Goal: Transaction & Acquisition: Download file/media

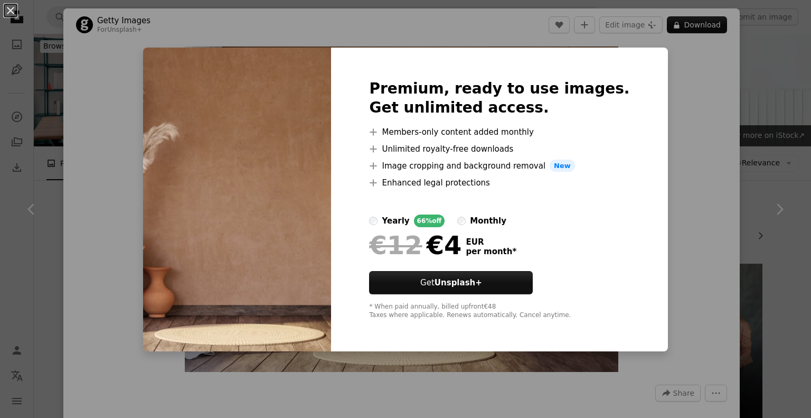
scroll to position [317, 0]
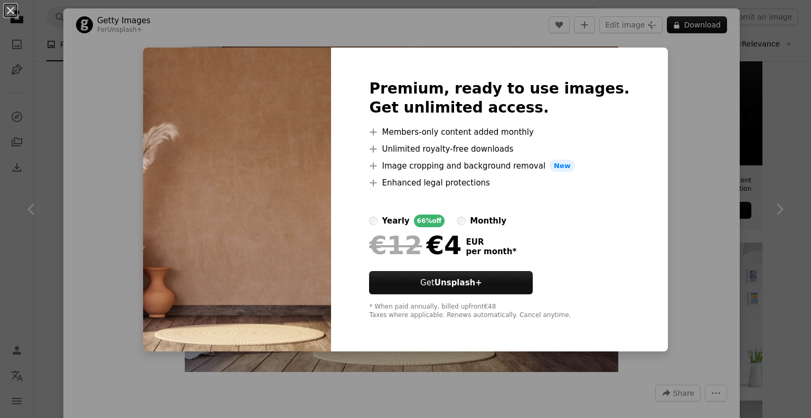
click at [682, 144] on div "An X shape Premium, ready to use images. Get unlimited access. A plus sign Memb…" at bounding box center [405, 209] width 811 height 418
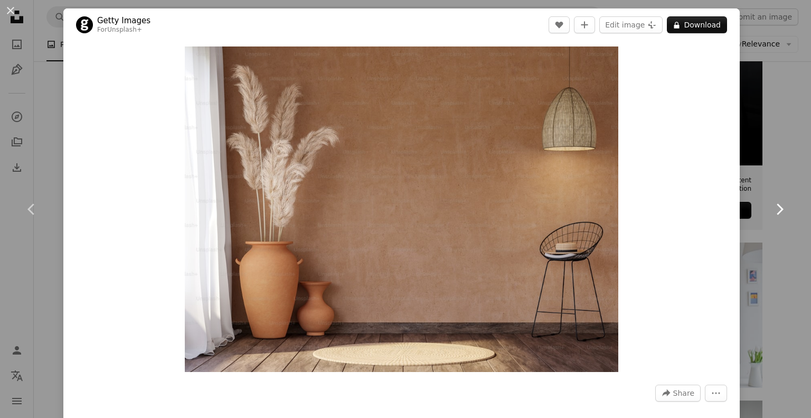
click at [774, 211] on icon "Chevron right" at bounding box center [779, 209] width 17 height 17
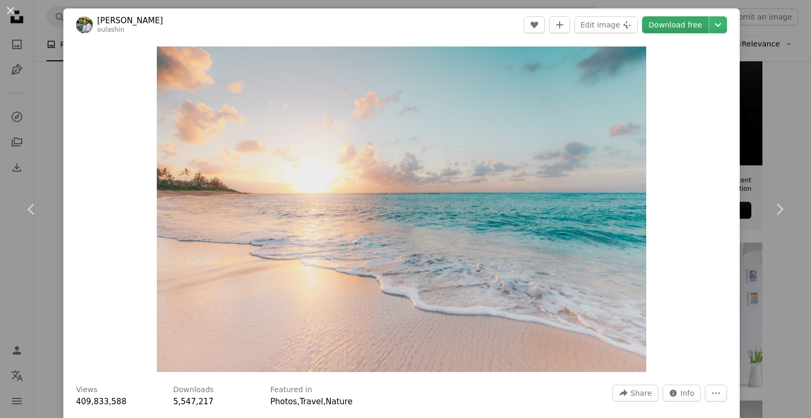
click at [684, 24] on link "Download free" at bounding box center [675, 24] width 67 height 17
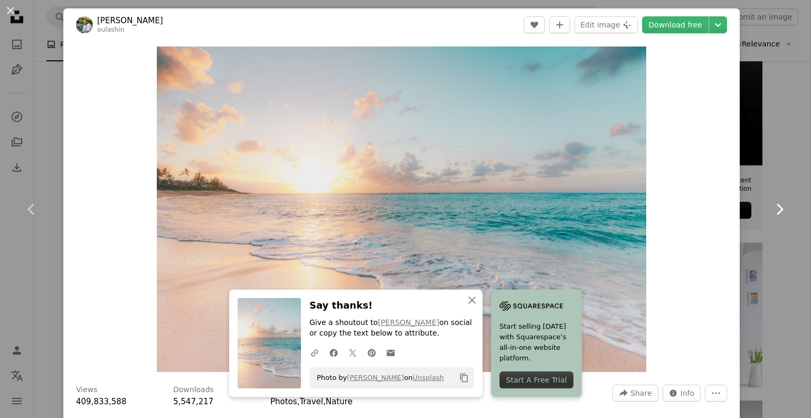
click at [771, 206] on icon "Chevron right" at bounding box center [779, 209] width 17 height 17
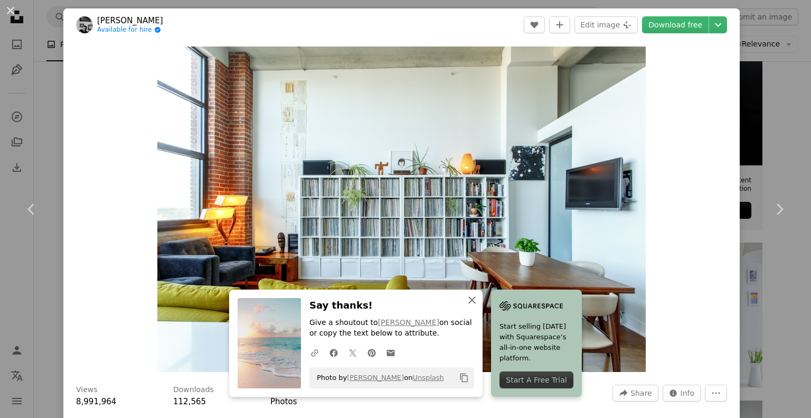
click at [467, 296] on icon "An X shape" at bounding box center [472, 300] width 13 height 13
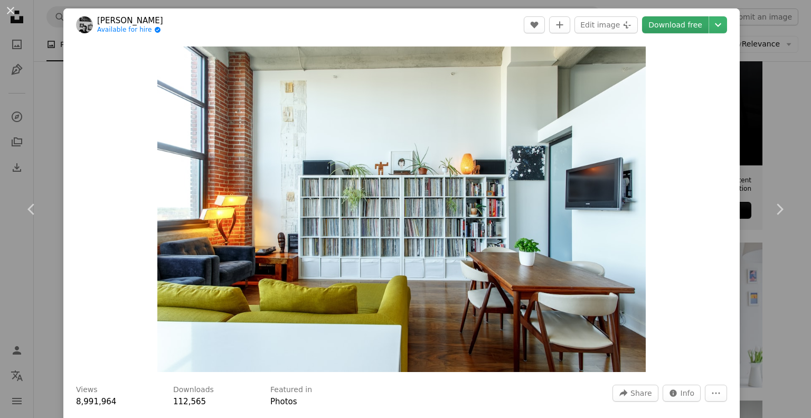
click at [677, 23] on link "Download free" at bounding box center [675, 24] width 67 height 17
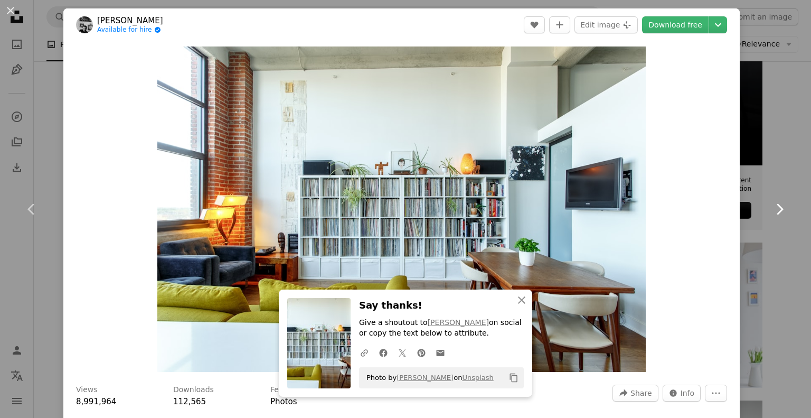
click at [774, 216] on icon "Chevron right" at bounding box center [779, 209] width 17 height 17
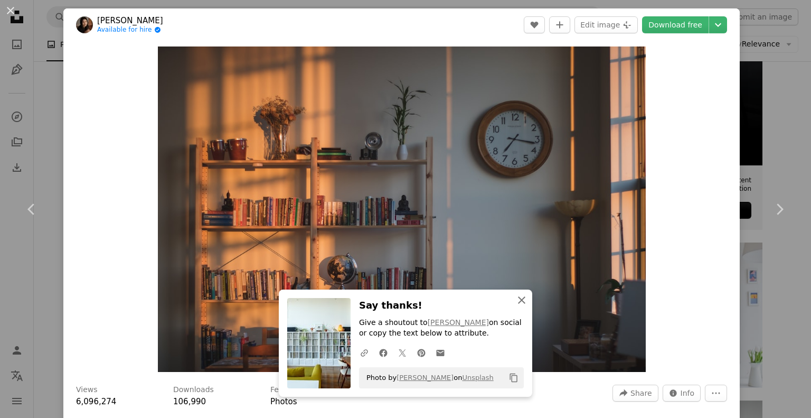
click at [518, 297] on icon "An X shape" at bounding box center [521, 300] width 13 height 13
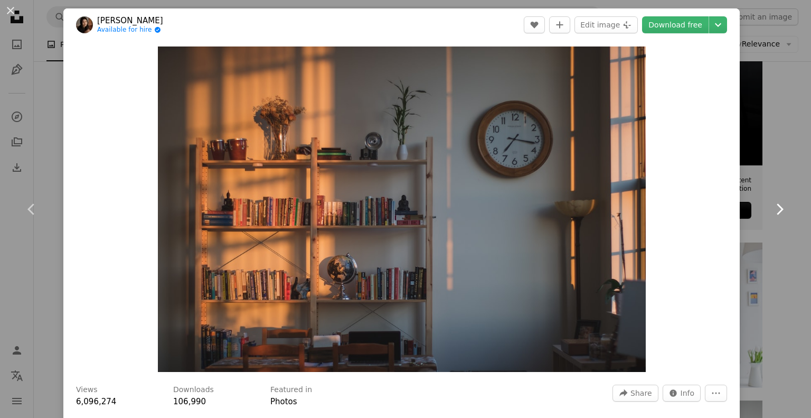
click at [774, 206] on icon "Chevron right" at bounding box center [779, 209] width 17 height 17
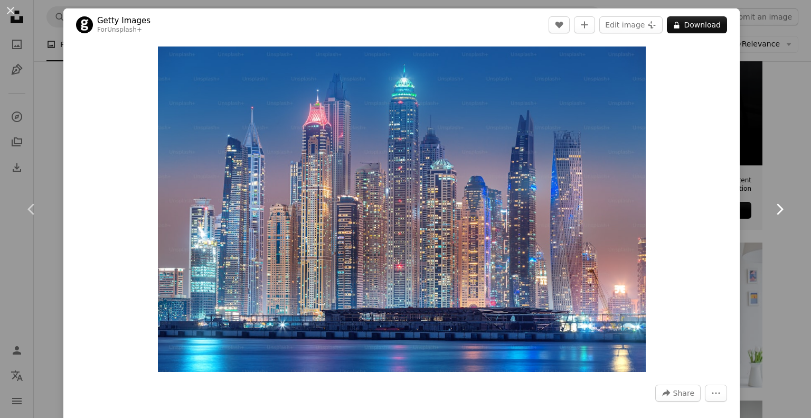
click at [774, 206] on icon "Chevron right" at bounding box center [779, 209] width 17 height 17
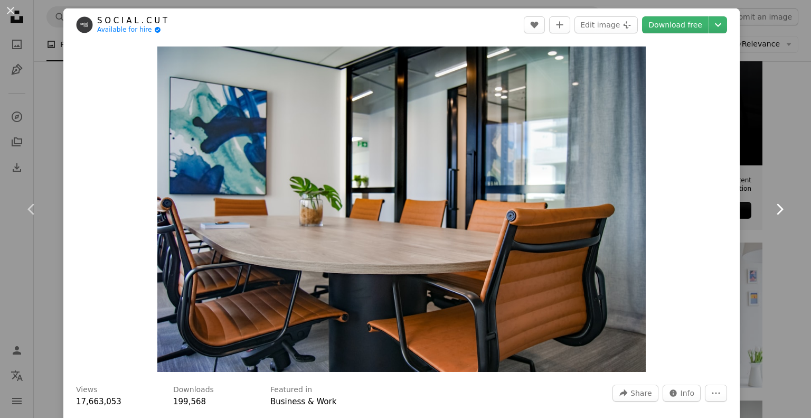
click at [773, 215] on icon "Chevron right" at bounding box center [779, 209] width 17 height 17
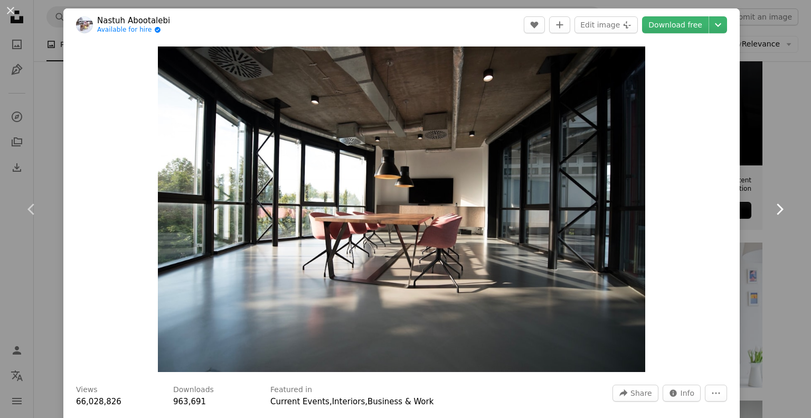
click at [773, 215] on icon "Chevron right" at bounding box center [779, 209] width 17 height 17
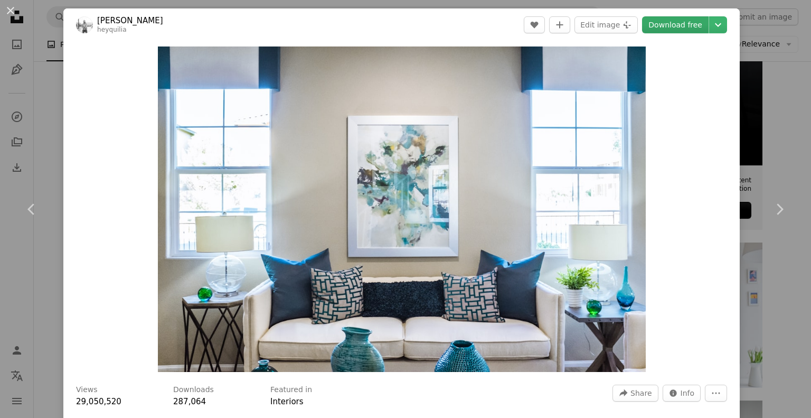
click at [679, 22] on link "Download free" at bounding box center [675, 24] width 67 height 17
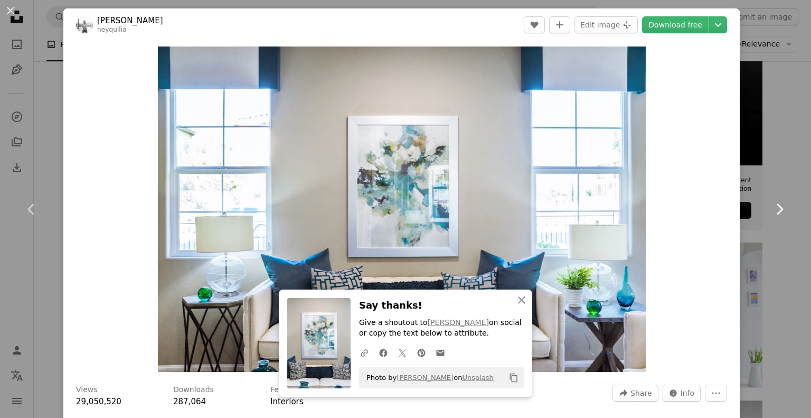
click at [771, 206] on icon "Chevron right" at bounding box center [779, 209] width 17 height 17
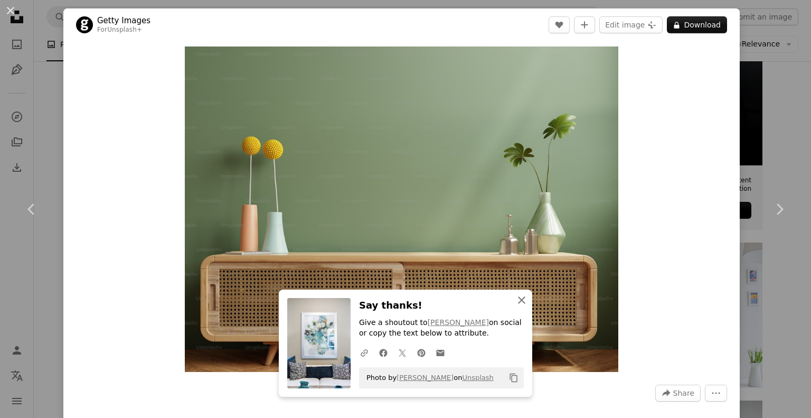
click at [525, 303] on button "An X shape Close" at bounding box center [521, 299] width 21 height 21
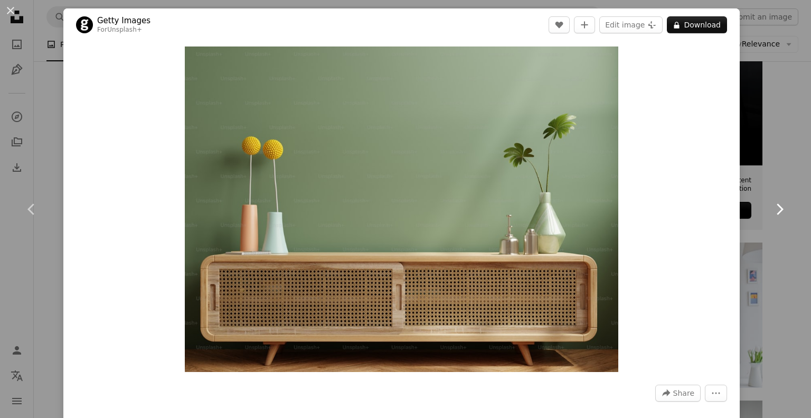
click at [777, 214] on icon "Chevron right" at bounding box center [779, 209] width 17 height 17
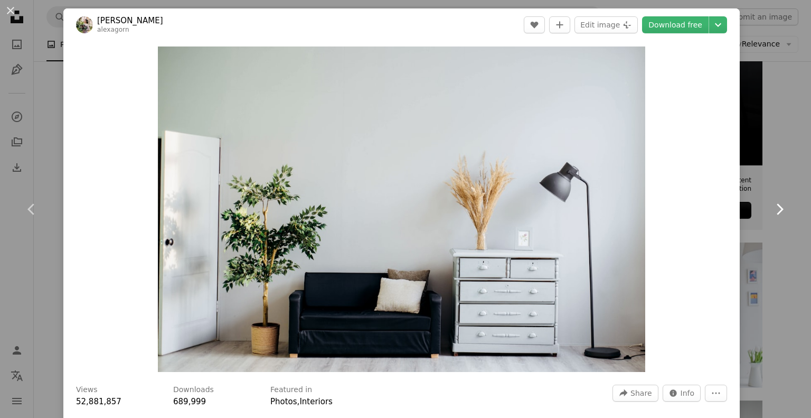
click at [777, 215] on icon "Chevron right" at bounding box center [779, 209] width 17 height 17
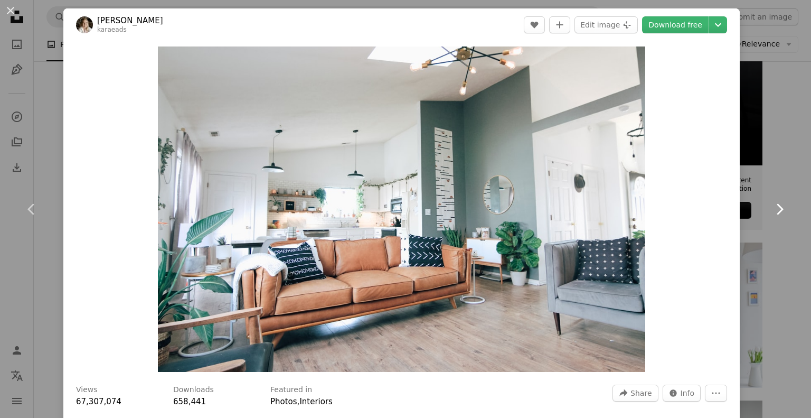
click at [777, 215] on icon "Chevron right" at bounding box center [779, 209] width 17 height 17
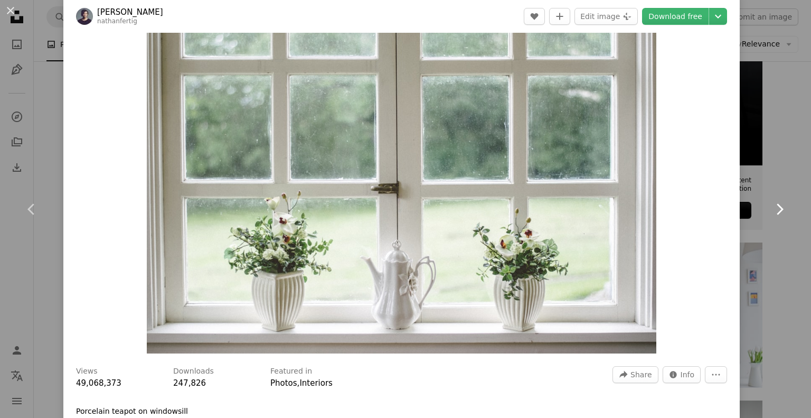
scroll to position [53, 0]
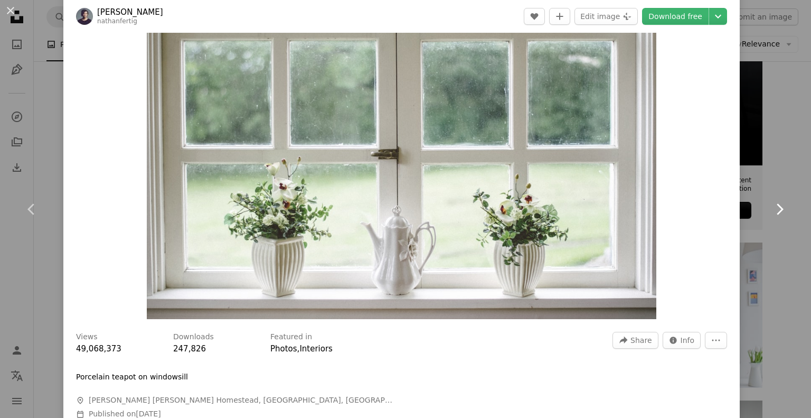
click at [758, 208] on link "Chevron right" at bounding box center [779, 208] width 63 height 101
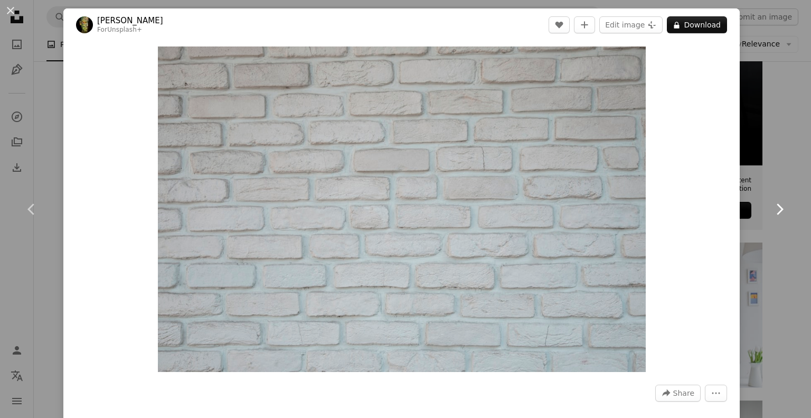
click at [758, 208] on link "Chevron right" at bounding box center [779, 208] width 63 height 101
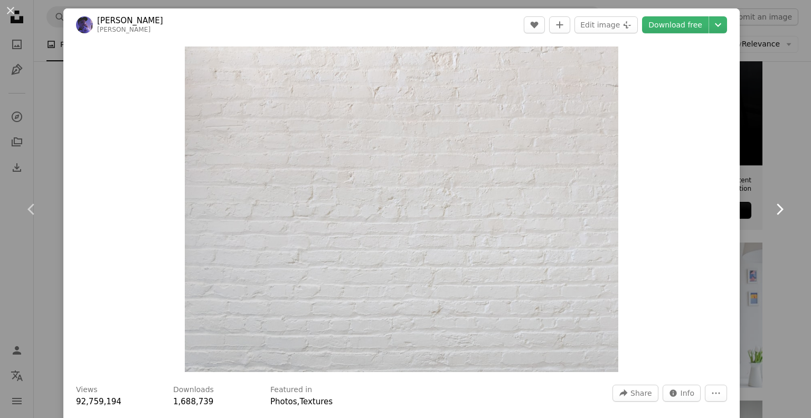
click at [758, 208] on link "Chevron right" at bounding box center [779, 208] width 63 height 101
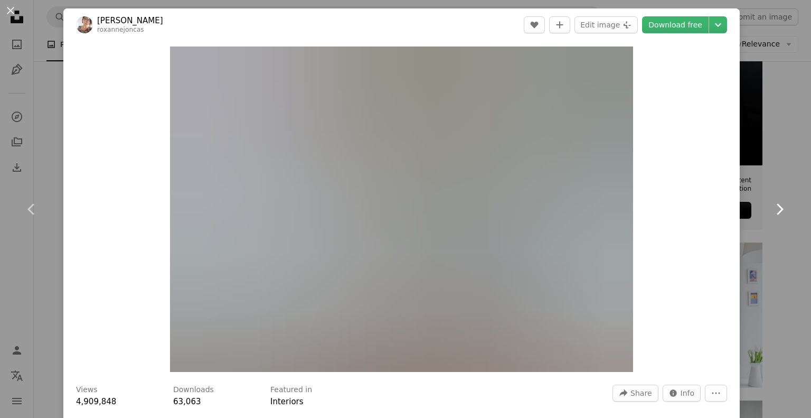
click at [758, 208] on link "Chevron right" at bounding box center [779, 208] width 63 height 101
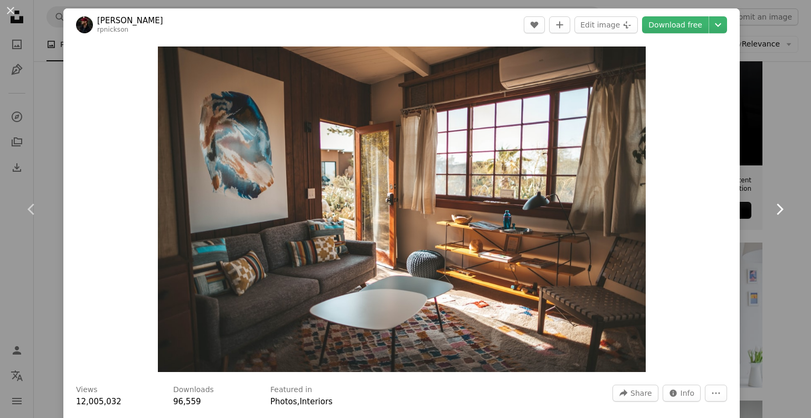
click at [758, 208] on link "Chevron right" at bounding box center [779, 208] width 63 height 101
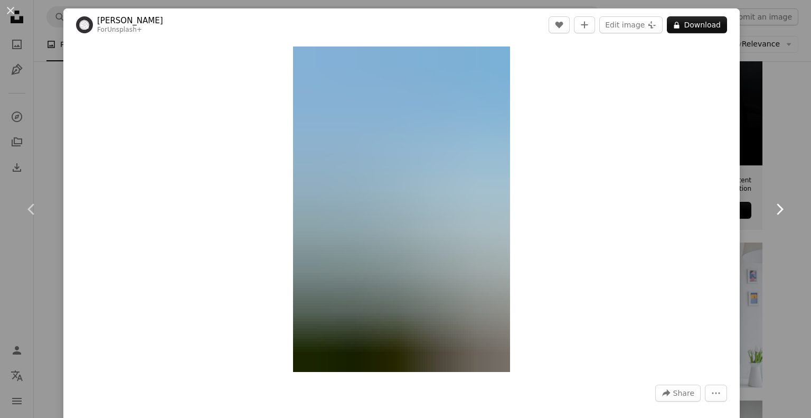
click at [758, 208] on link "Chevron right" at bounding box center [779, 208] width 63 height 101
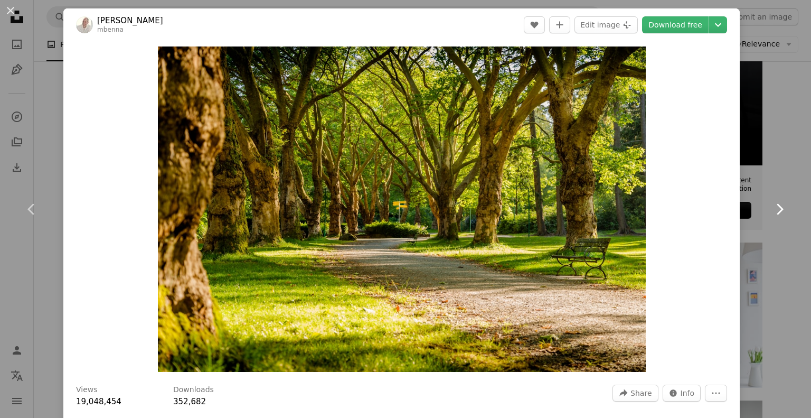
click at [771, 211] on icon "Chevron right" at bounding box center [779, 209] width 17 height 17
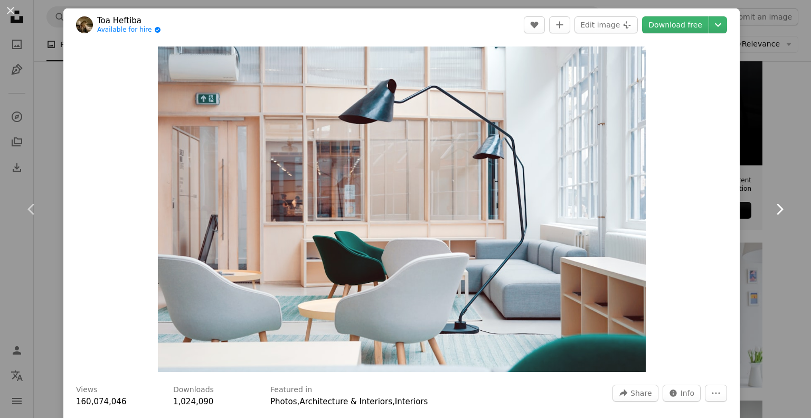
click at [771, 212] on icon "Chevron right" at bounding box center [779, 209] width 17 height 17
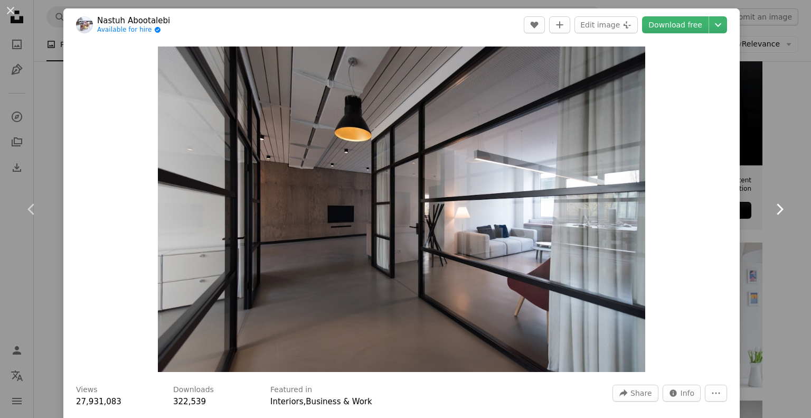
click at [771, 212] on icon "Chevron right" at bounding box center [779, 209] width 17 height 17
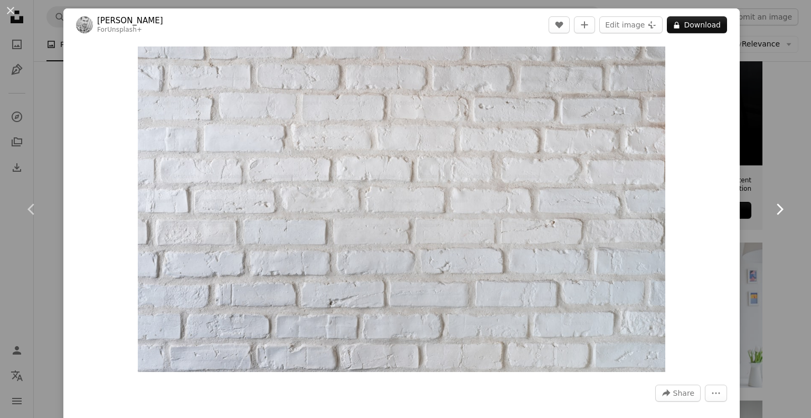
click at [771, 212] on icon "Chevron right" at bounding box center [779, 209] width 17 height 17
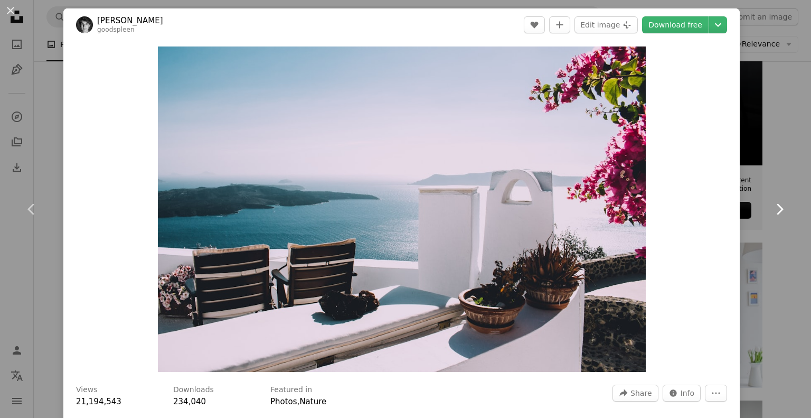
click at [771, 212] on icon "Chevron right" at bounding box center [779, 209] width 17 height 17
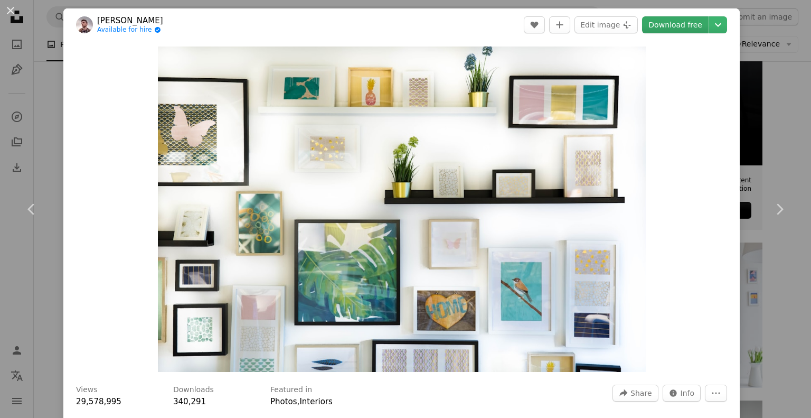
click at [663, 29] on link "Download free" at bounding box center [675, 24] width 67 height 17
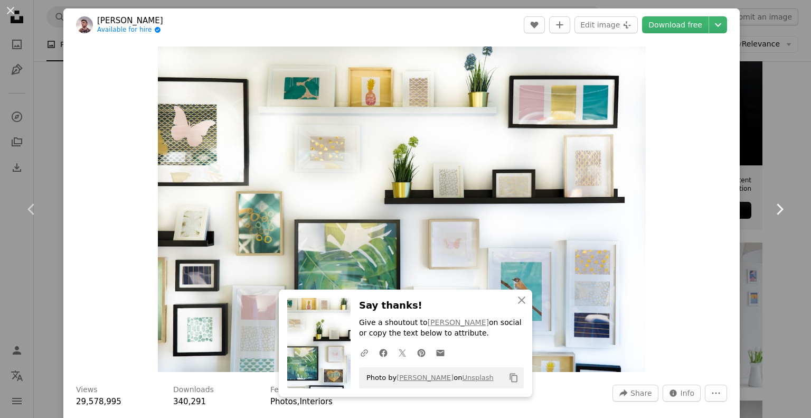
click at [777, 208] on icon at bounding box center [780, 208] width 7 height 11
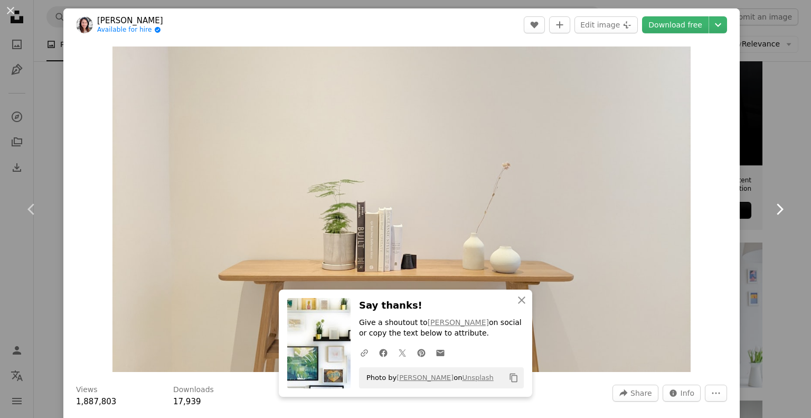
click at [777, 208] on icon at bounding box center [780, 208] width 7 height 11
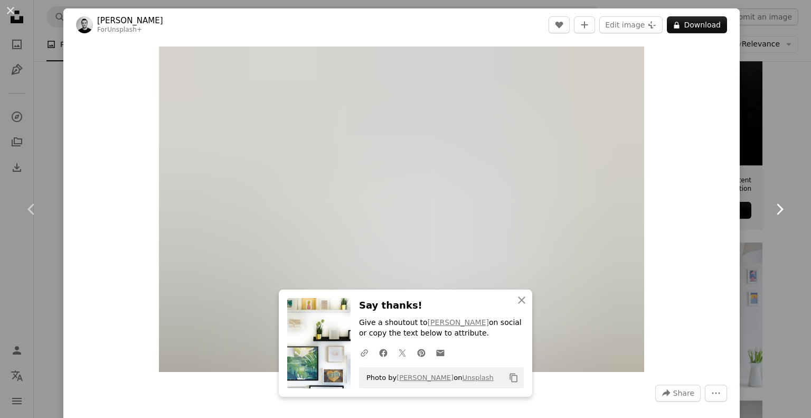
click at [777, 208] on icon at bounding box center [780, 208] width 7 height 11
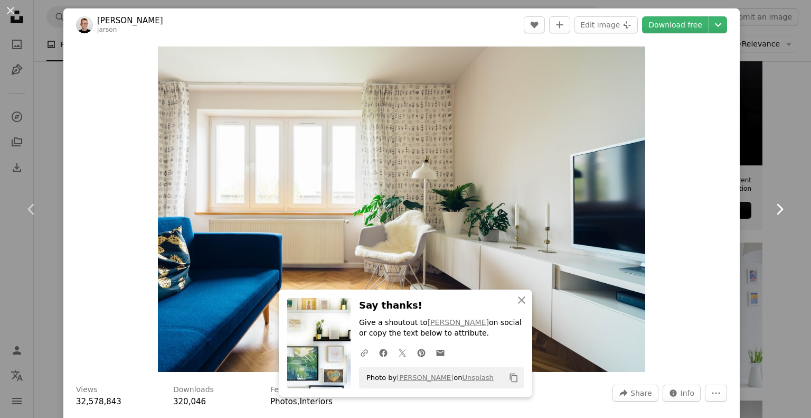
click at [777, 208] on icon at bounding box center [780, 208] width 7 height 11
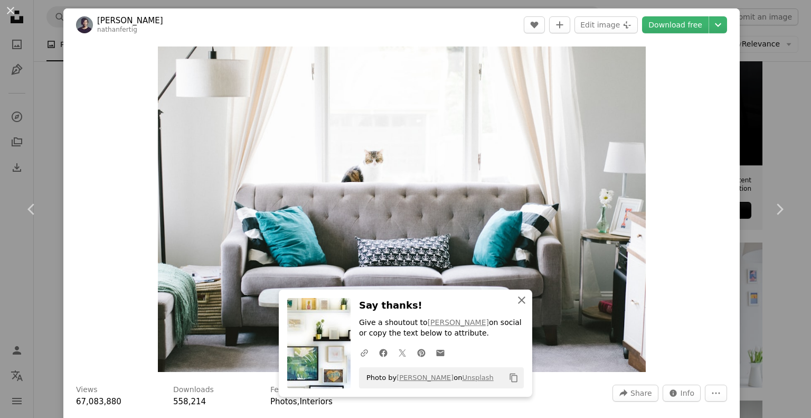
click at [521, 303] on icon "button" at bounding box center [521, 299] width 7 height 7
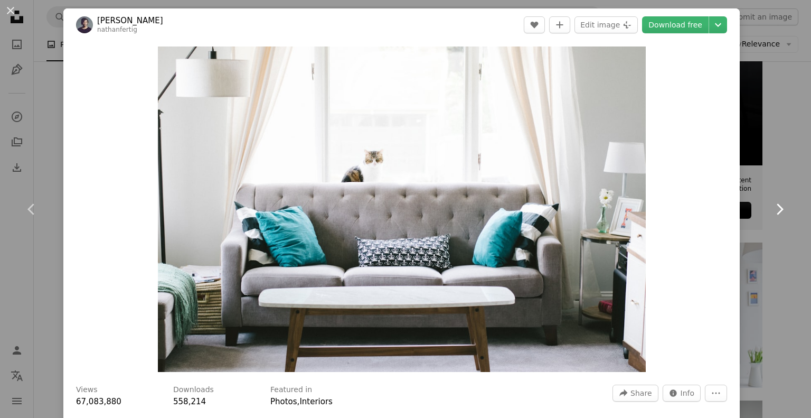
click at [771, 208] on icon "Chevron right" at bounding box center [779, 209] width 17 height 17
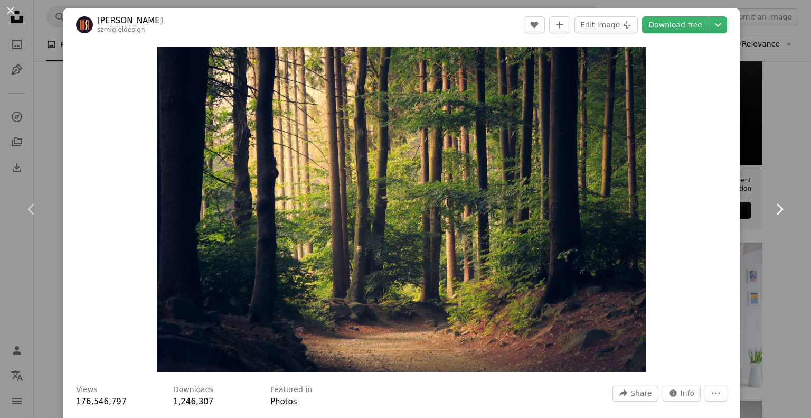
click at [771, 208] on icon "Chevron right" at bounding box center [779, 209] width 17 height 17
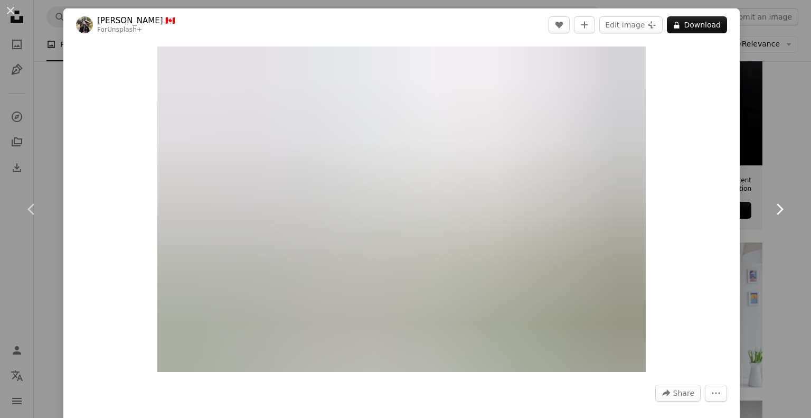
click at [771, 208] on icon "Chevron right" at bounding box center [779, 209] width 17 height 17
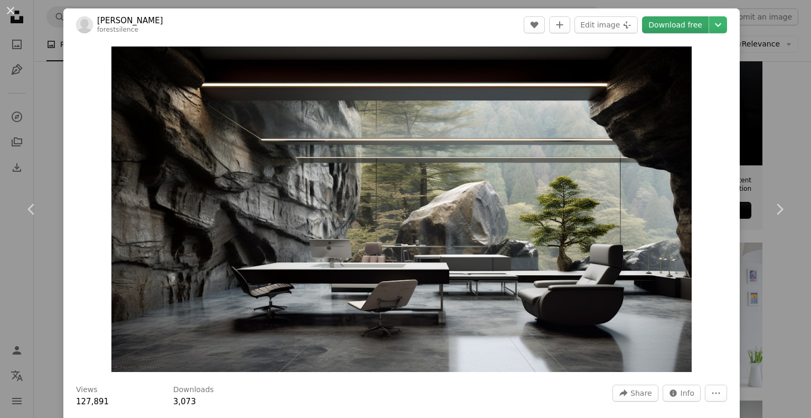
click at [668, 27] on link "Download free" at bounding box center [675, 24] width 67 height 17
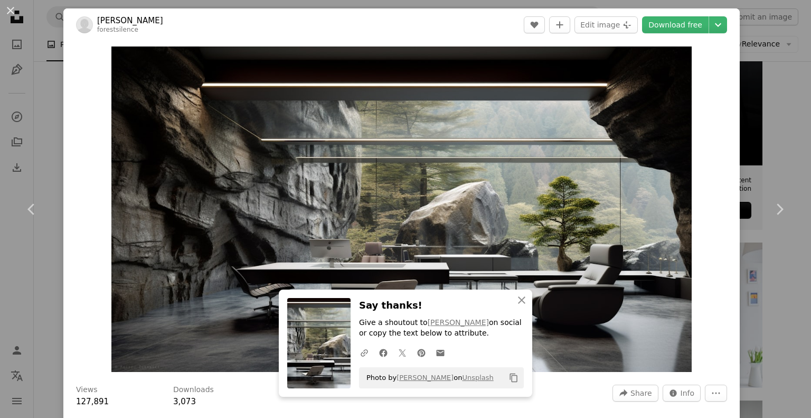
click at [702, 333] on div "Zoom in" at bounding box center [401, 209] width 677 height 336
click at [523, 303] on icon "An X shape" at bounding box center [521, 300] width 13 height 13
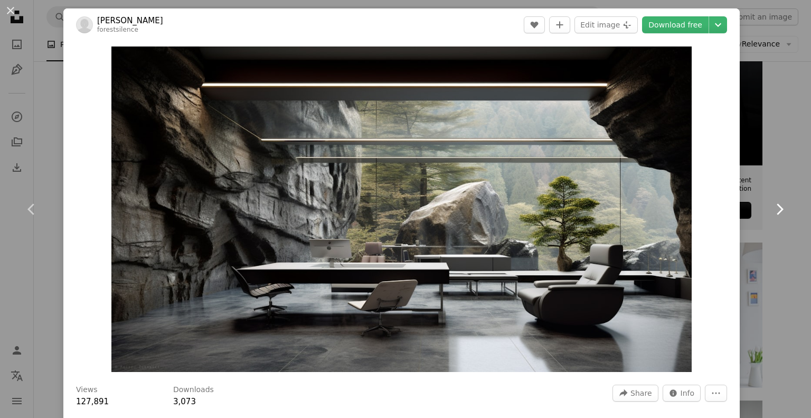
click at [771, 214] on icon "Chevron right" at bounding box center [779, 209] width 17 height 17
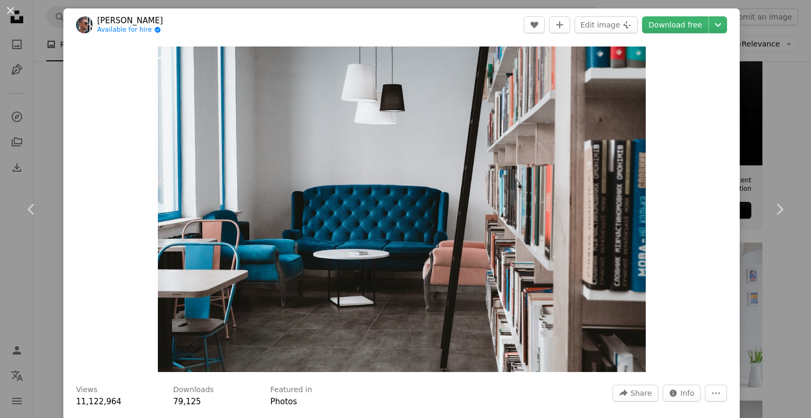
click at [692, 255] on div "Zoom in" at bounding box center [401, 209] width 677 height 336
click at [662, 24] on link "Download free" at bounding box center [675, 24] width 67 height 17
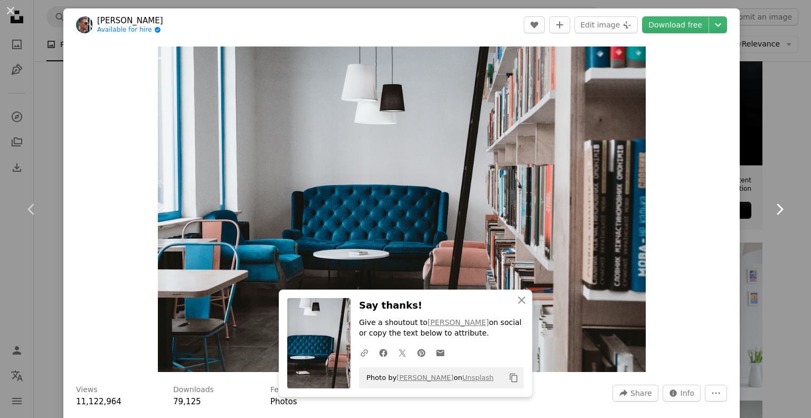
click at [775, 215] on icon "Chevron right" at bounding box center [779, 209] width 17 height 17
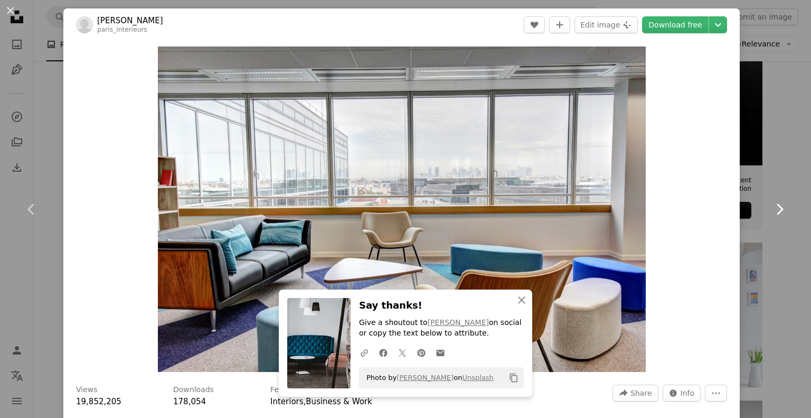
click at [775, 216] on icon "Chevron right" at bounding box center [779, 209] width 17 height 17
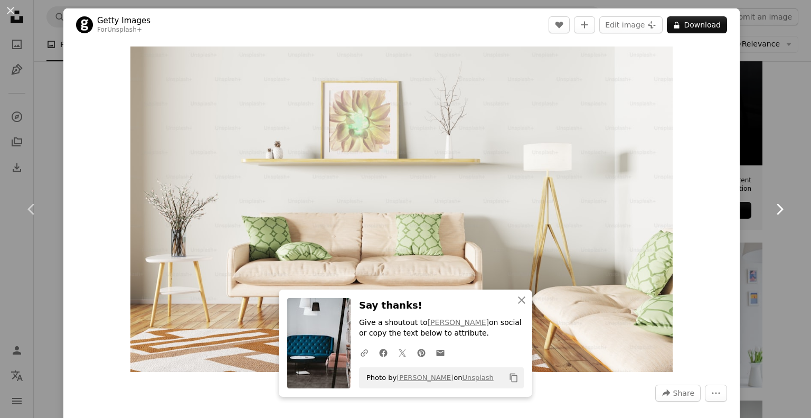
click at [781, 208] on link "Chevron right" at bounding box center [779, 208] width 63 height 101
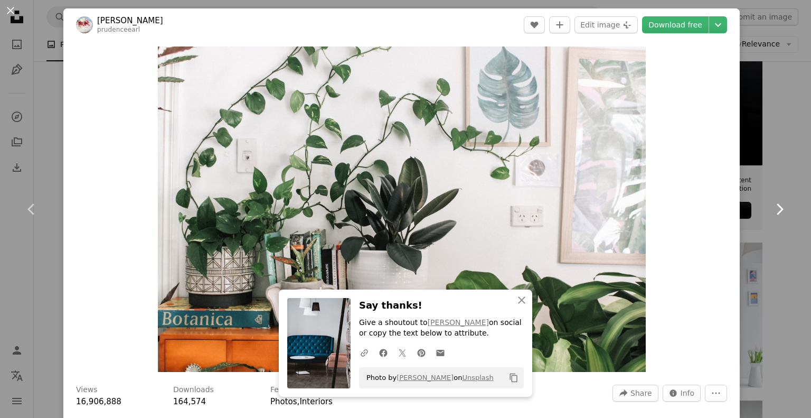
click at [776, 214] on icon "Chevron right" at bounding box center [779, 209] width 17 height 17
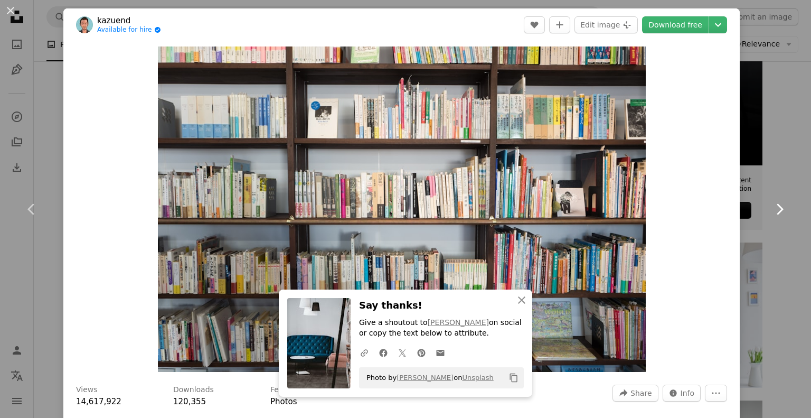
click at [778, 214] on icon "Chevron right" at bounding box center [779, 209] width 17 height 17
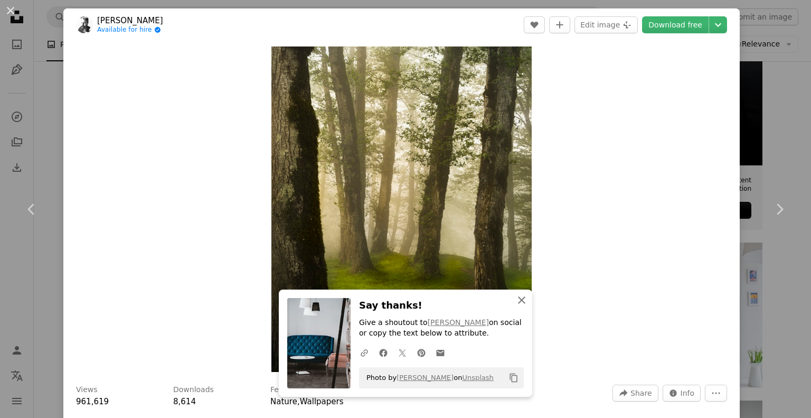
click at [520, 301] on icon "An X shape" at bounding box center [521, 300] width 13 height 13
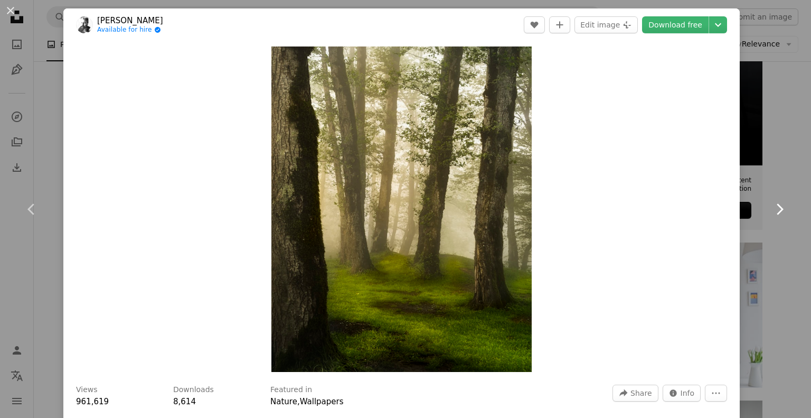
click at [776, 211] on icon "Chevron right" at bounding box center [779, 209] width 17 height 17
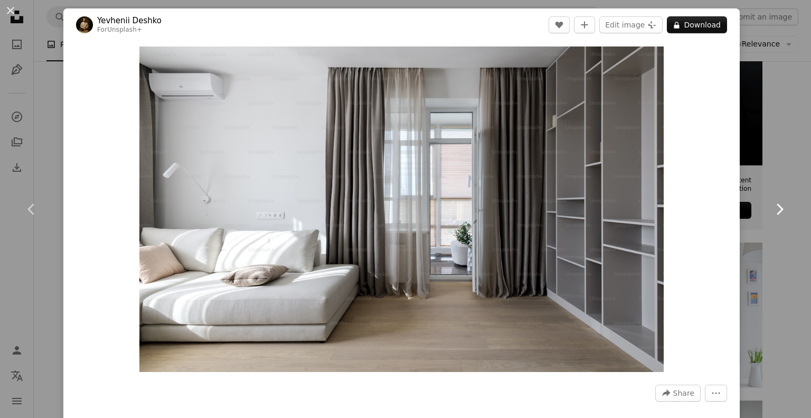
click at [776, 211] on icon "Chevron right" at bounding box center [779, 209] width 17 height 17
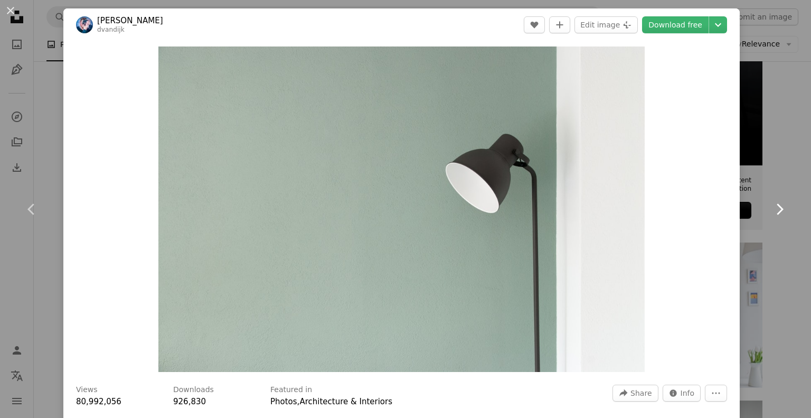
click at [776, 211] on icon "Chevron right" at bounding box center [779, 209] width 17 height 17
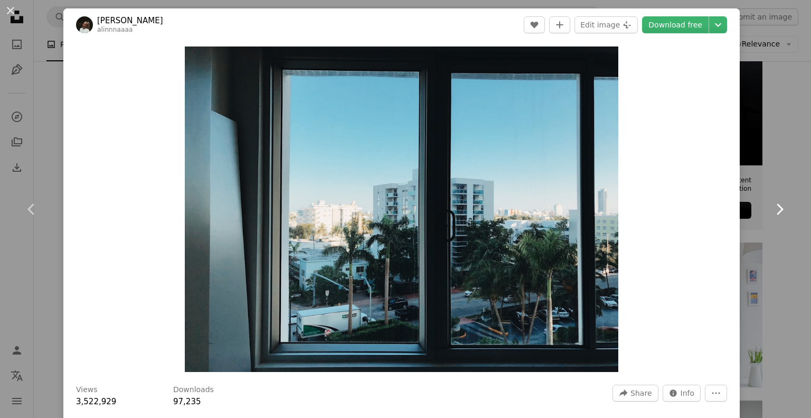
click at [776, 211] on icon "Chevron right" at bounding box center [779, 209] width 17 height 17
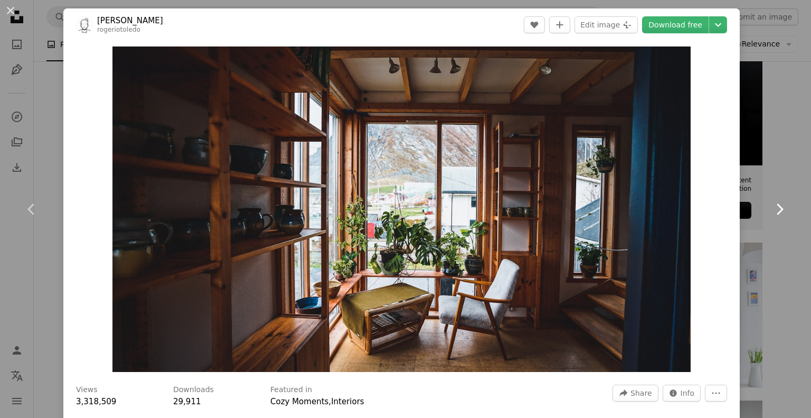
click at [776, 211] on icon "Chevron right" at bounding box center [779, 209] width 17 height 17
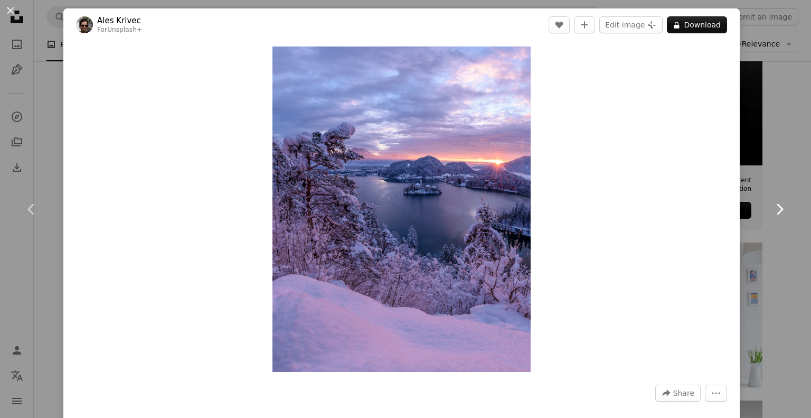
click at [776, 211] on icon "Chevron right" at bounding box center [779, 209] width 17 height 17
